Goal: Task Accomplishment & Management: Use online tool/utility

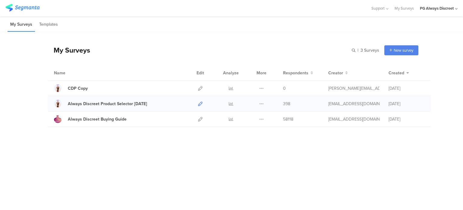
click at [200, 105] on icon at bounding box center [200, 103] width 5 height 5
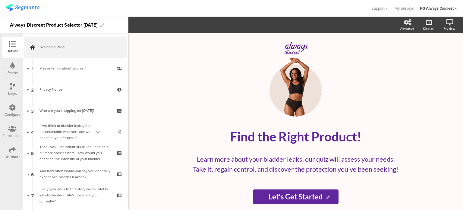
click at [6, 111] on div "Configure" at bounding box center [12, 110] width 21 height 21
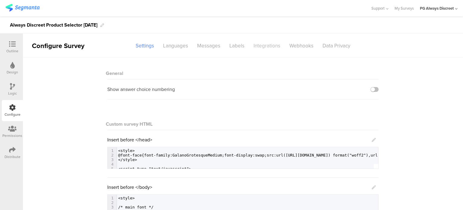
click at [267, 46] on div "Integrations" at bounding box center [267, 45] width 36 height 11
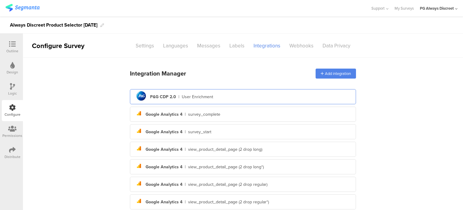
click at [224, 92] on div "pg logo P&G CDP 2.0 | User Enrichment" at bounding box center [243, 96] width 217 height 15
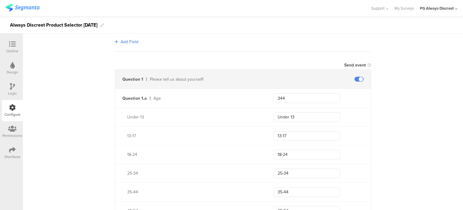
scroll to position [181, 0]
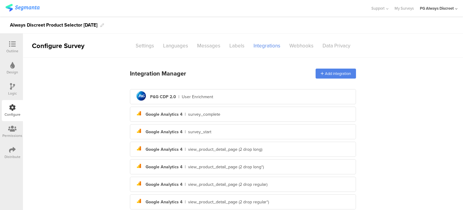
click at [22, 5] on img at bounding box center [22, 8] width 34 height 8
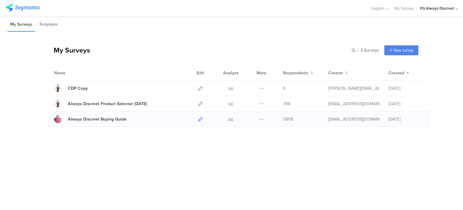
click at [198, 118] on icon at bounding box center [200, 119] width 5 height 5
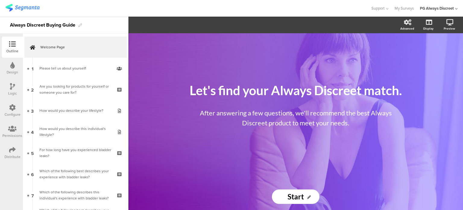
click at [14, 111] on div at bounding box center [12, 108] width 7 height 8
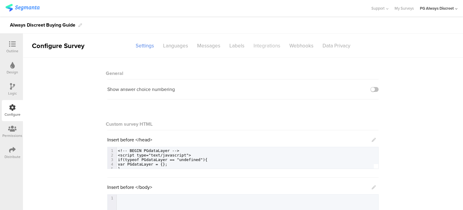
click at [265, 46] on div "Integrations" at bounding box center [267, 45] width 36 height 11
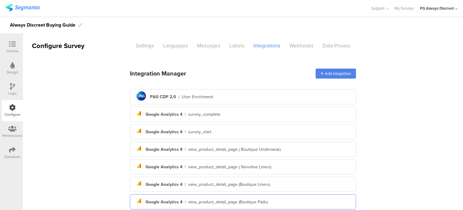
scroll to position [139, 0]
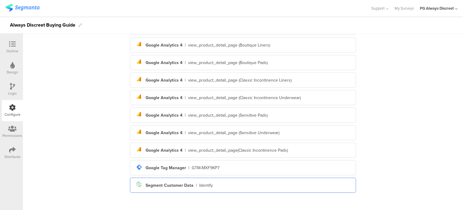
click at [192, 184] on div "Segment icon Created with Sketch. Segment Customer Data | Identify" at bounding box center [243, 185] width 217 height 10
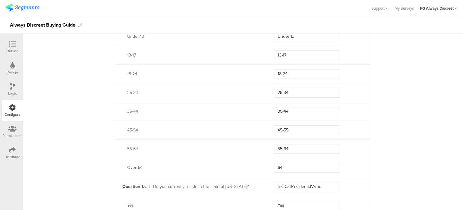
scroll to position [266, 0]
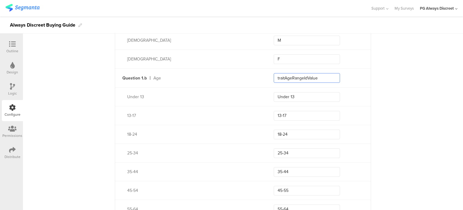
click at [313, 77] on input "traitAgeRangeIdValue" at bounding box center [307, 78] width 66 height 10
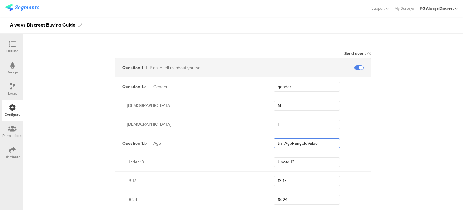
scroll to position [151, 0]
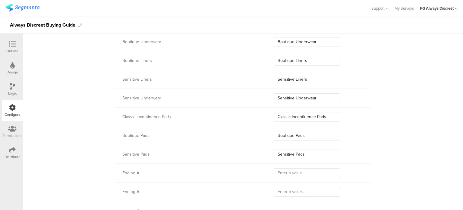
scroll to position [2119, 0]
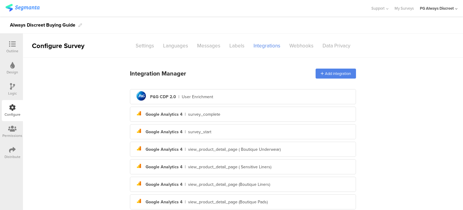
click at [27, 5] on img at bounding box center [22, 8] width 34 height 8
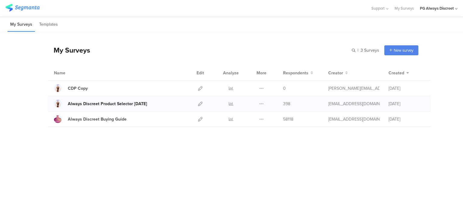
click at [142, 102] on div "Always Discreet Product Selector June 2024" at bounding box center [107, 103] width 79 height 6
click at [200, 102] on icon at bounding box center [200, 103] width 5 height 5
click at [127, 103] on div "Always Discreet Product Selector June 2024" at bounding box center [107, 103] width 79 height 6
click at [199, 91] on link at bounding box center [200, 88] width 5 height 15
click at [199, 122] on link at bounding box center [200, 118] width 5 height 15
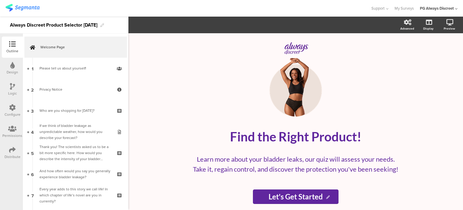
click at [9, 116] on div "Configure" at bounding box center [13, 114] width 16 height 5
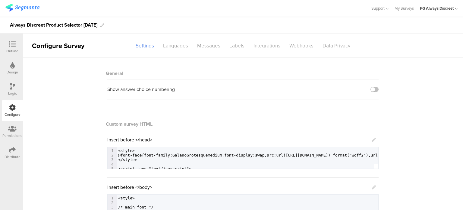
click at [270, 46] on div "Integrations" at bounding box center [267, 45] width 36 height 11
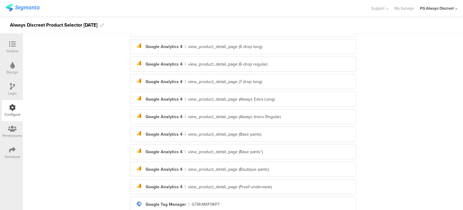
scroll to position [314, 0]
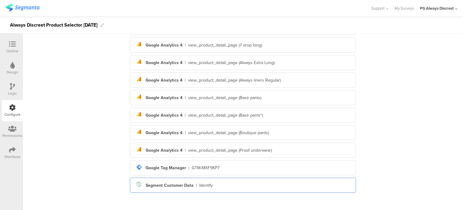
click at [186, 184] on div "Segment Customer Data" at bounding box center [170, 185] width 48 height 6
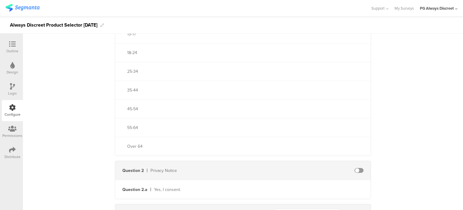
scroll to position [260, 0]
click at [5, 89] on div "Logic" at bounding box center [12, 89] width 21 height 21
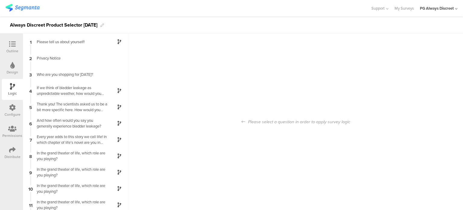
scroll to position [24, 0]
click at [83, 58] on div "Privacy Notice" at bounding box center [70, 58] width 75 height 6
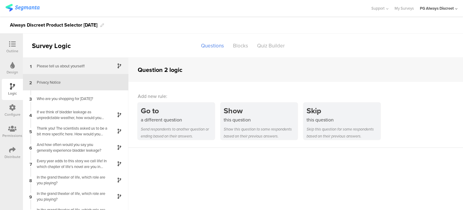
click at [79, 60] on div "1 Please tell us about yourself!" at bounding box center [76, 66] width 106 height 16
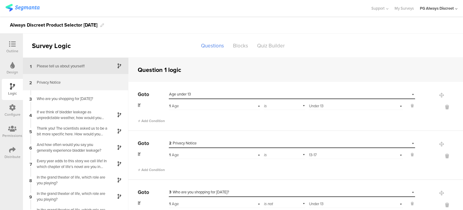
click at [57, 83] on div "Privacy Notice" at bounding box center [70, 82] width 75 height 6
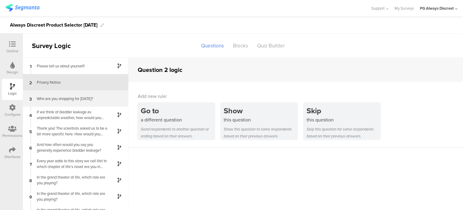
click at [61, 96] on div "Who are you shopping for today?" at bounding box center [70, 99] width 75 height 6
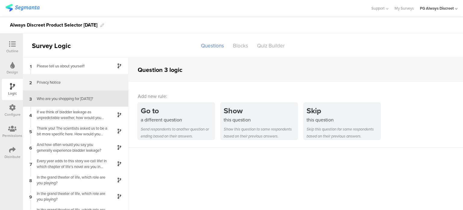
click at [62, 84] on div "Privacy Notice" at bounding box center [70, 82] width 75 height 6
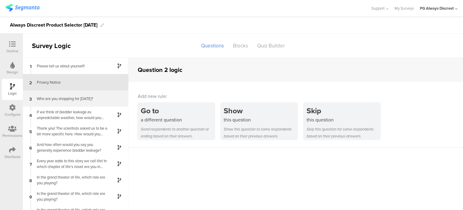
click at [62, 98] on div "Who are you shopping for today?" at bounding box center [70, 99] width 75 height 6
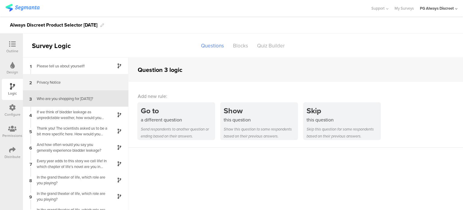
click at [52, 85] on div "2 Privacy Notice" at bounding box center [76, 82] width 106 height 16
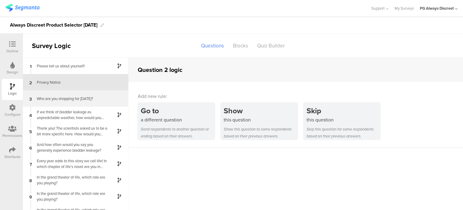
click at [73, 95] on div "3 Who are you shopping for today?" at bounding box center [76, 98] width 106 height 16
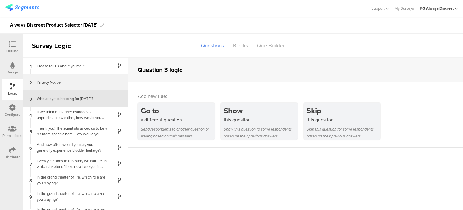
click at [72, 84] on div "Privacy Notice" at bounding box center [70, 82] width 75 height 6
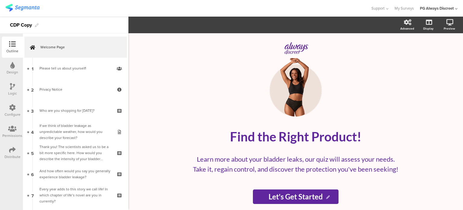
scroll to position [6, 0]
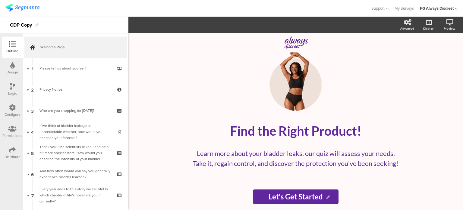
click at [5, 111] on div "Configure" at bounding box center [12, 110] width 21 height 21
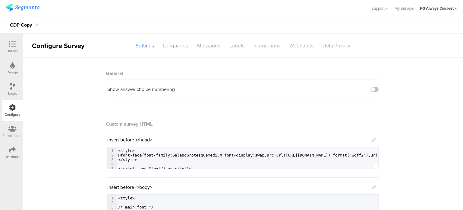
click at [258, 44] on div "Integrations" at bounding box center [267, 45] width 36 height 11
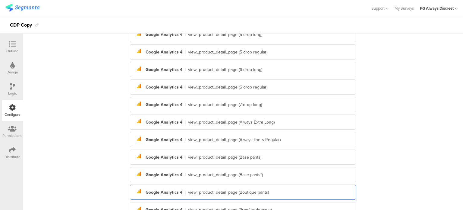
scroll to position [297, 0]
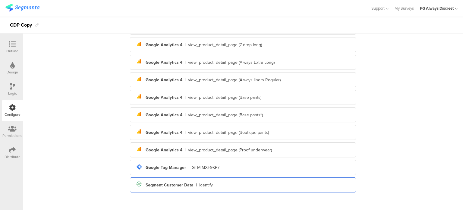
click at [187, 182] on div "Segment Customer Data" at bounding box center [170, 185] width 48 height 6
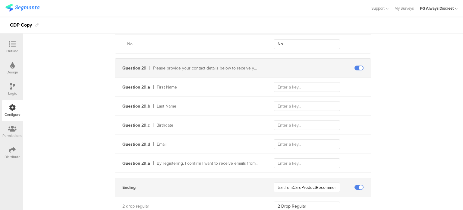
scroll to position [3048, 0]
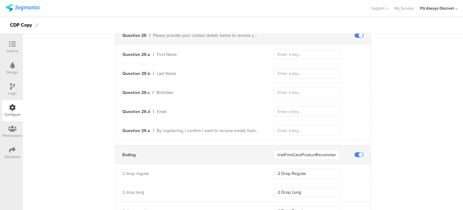
click at [170, 127] on div "By registering, I confirm I want to receive emails from Always Discreet and oth…" at bounding box center [208, 130] width 103 height 6
click at [165, 128] on div "By registering, I confirm I want to receive emails from Always Discreet and oth…" at bounding box center [208, 130] width 103 height 6
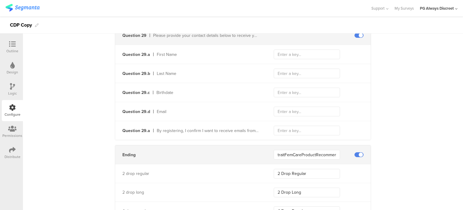
click at [7, 71] on div "Design" at bounding box center [12, 71] width 11 height 5
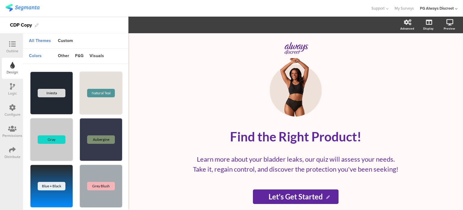
click at [7, 112] on div "Configure" at bounding box center [13, 114] width 16 height 5
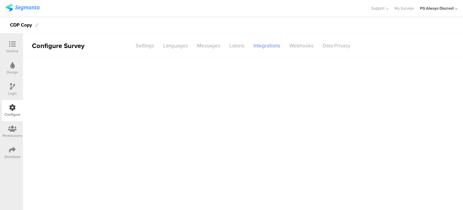
click at [7, 49] on div "Outline" at bounding box center [12, 50] width 12 height 5
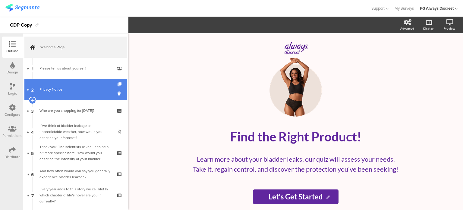
click at [82, 89] on div "Privacy Notice" at bounding box center [76, 89] width 72 height 6
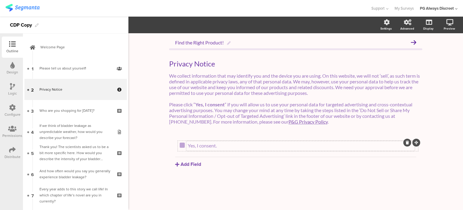
click at [208, 148] on p "Yes, I consent." at bounding box center [301, 145] width 226 height 6
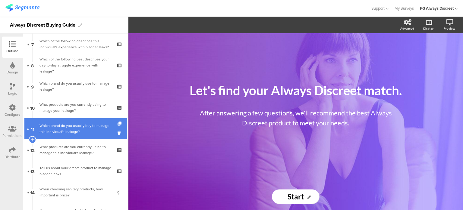
scroll to position [181, 0]
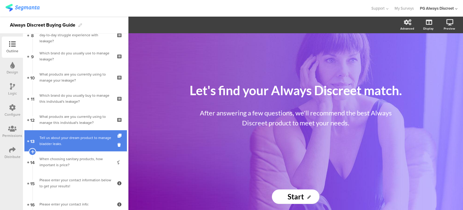
click at [70, 136] on div "Tell us about your dream product to manage bladder leaks." at bounding box center [76, 141] width 72 height 12
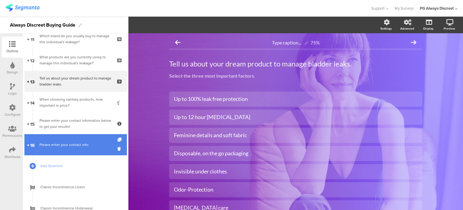
scroll to position [241, 0]
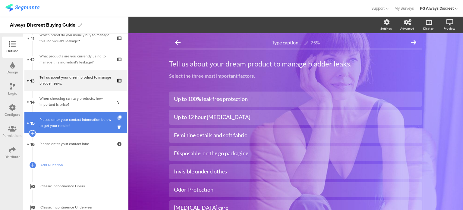
click at [68, 127] on div "Please enter your contact information below to get your results!" at bounding box center [76, 122] width 72 height 12
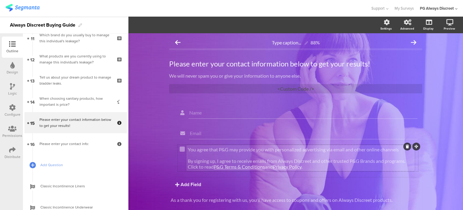
click at [217, 159] on p "By signing up, I agree to receive emails from Always Discreet and other trusted…" at bounding box center [301, 163] width 226 height 11
drag, startPoint x: 187, startPoint y: 148, endPoint x: 221, endPoint y: 151, distance: 34.2
click at [221, 151] on p "You agree that P&G may provide you with personalized advertising via email and …" at bounding box center [301, 149] width 226 height 6
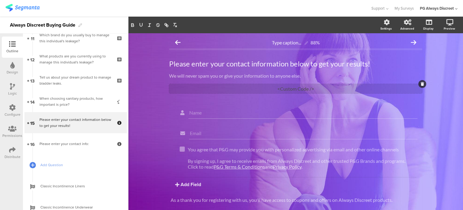
click at [294, 89] on div "<Custom Code />" at bounding box center [295, 88] width 253 height 9
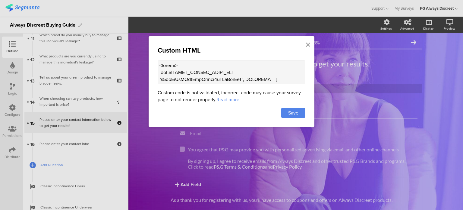
click at [285, 83] on textarea at bounding box center [232, 72] width 148 height 24
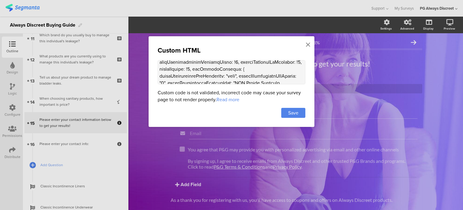
scroll to position [36, 0]
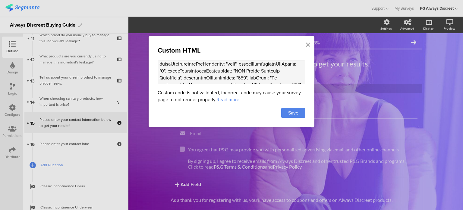
click at [192, 71] on textarea at bounding box center [232, 72] width 148 height 24
click at [195, 73] on textarea at bounding box center [232, 72] width 148 height 24
click at [243, 72] on textarea at bounding box center [232, 72] width 148 height 24
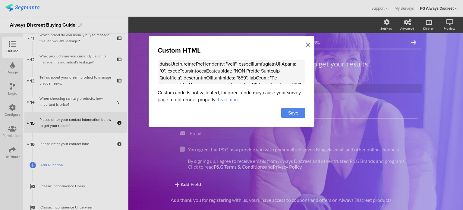
click at [306, 43] on icon at bounding box center [308, 44] width 4 height 7
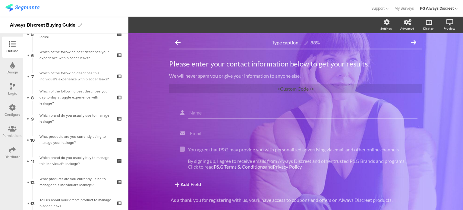
scroll to position [46, 0]
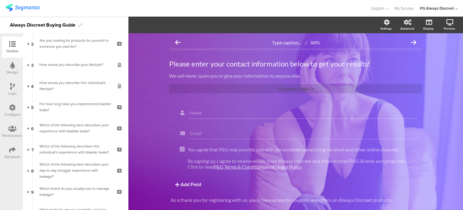
click at [148, 11] on div at bounding box center [185, 8] width 360 height 10
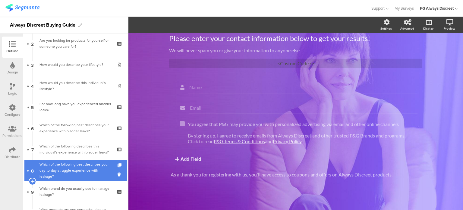
scroll to position [0, 0]
